Goal: Transaction & Acquisition: Book appointment/travel/reservation

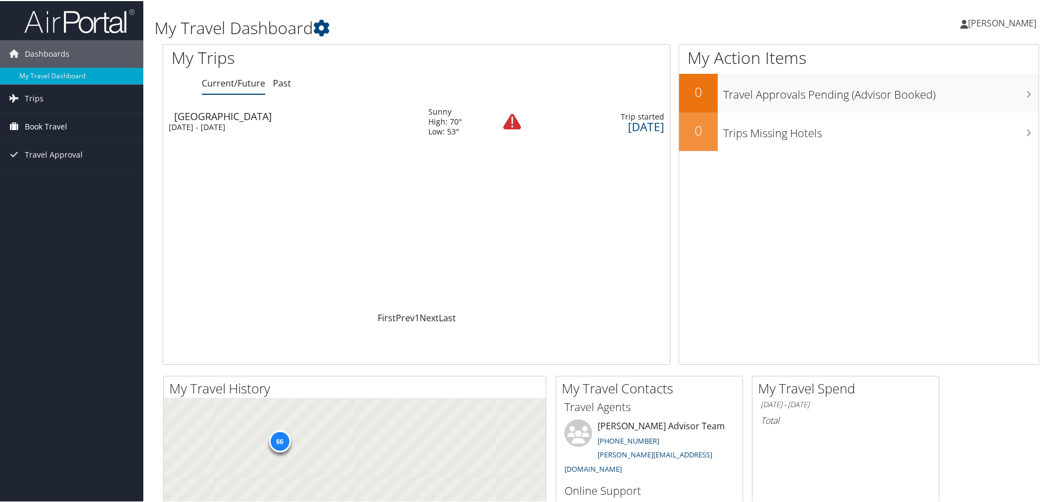
click at [30, 128] on span "Book Travel" at bounding box center [46, 126] width 42 height 28
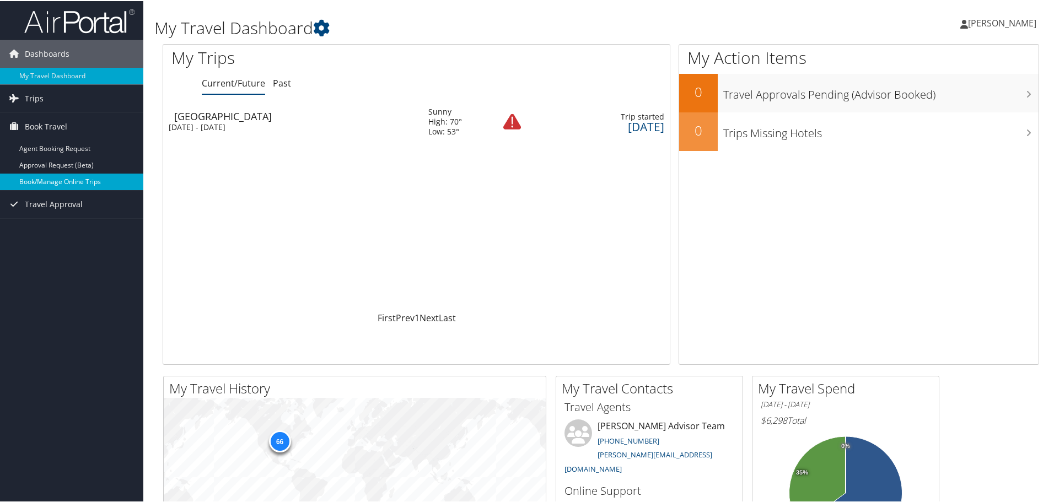
click at [82, 181] on link "Book/Manage Online Trips" at bounding box center [71, 181] width 143 height 17
